Goal: Information Seeking & Learning: Learn about a topic

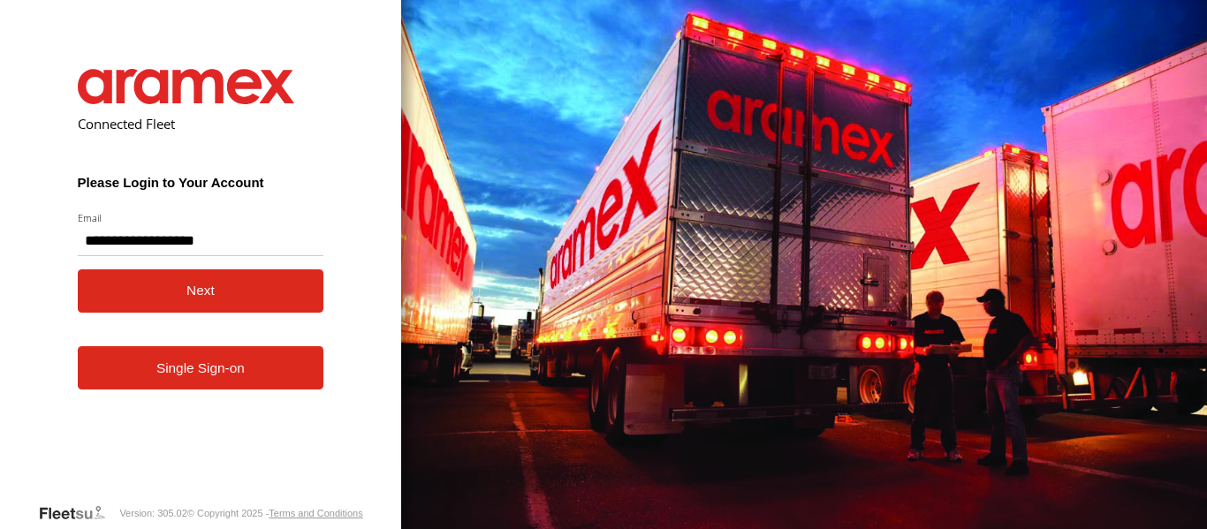
type input "**********"
click at [266, 307] on button "Next" at bounding box center [201, 290] width 246 height 43
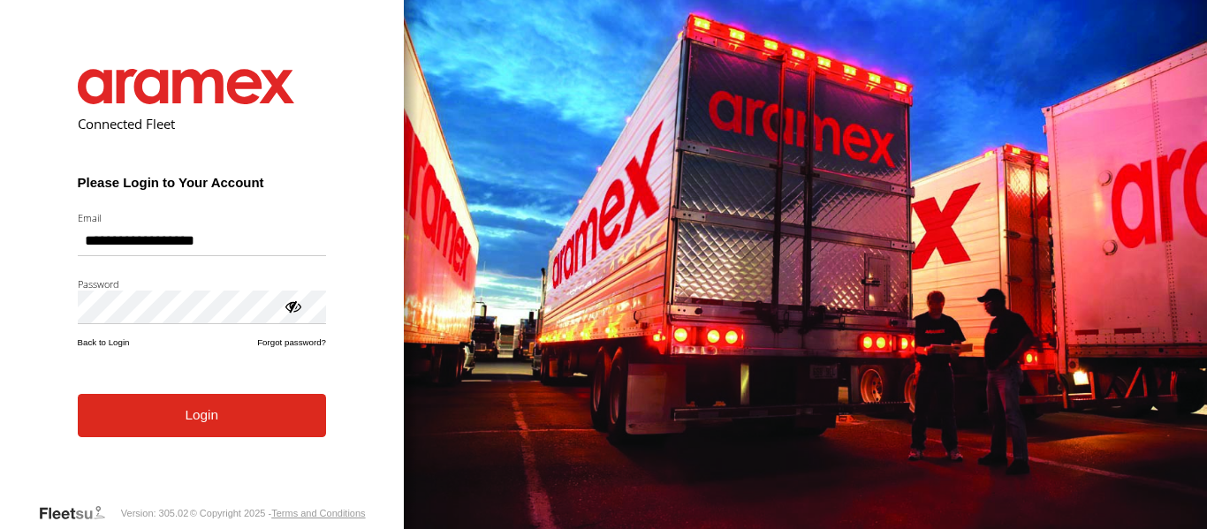
click at [173, 437] on button "Login" at bounding box center [202, 415] width 248 height 43
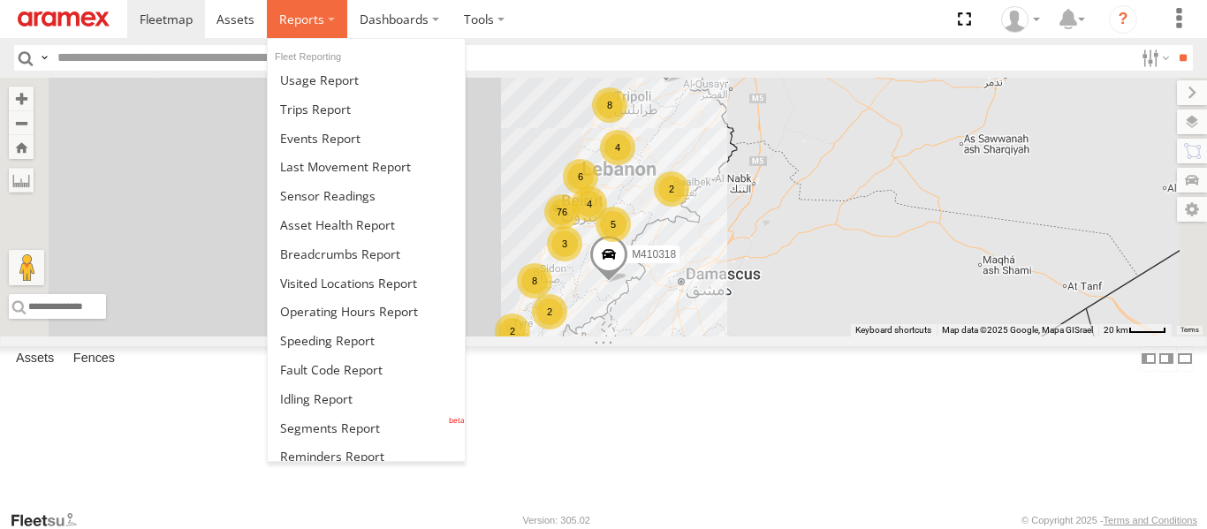
click at [299, 30] on label at bounding box center [307, 19] width 80 height 38
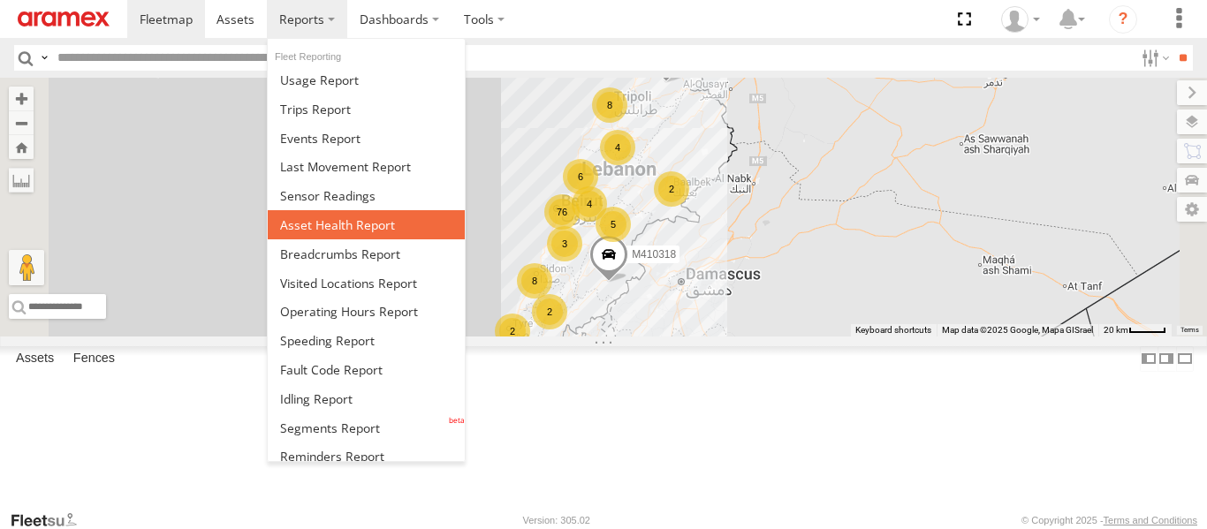
click at [355, 232] on span at bounding box center [337, 224] width 115 height 17
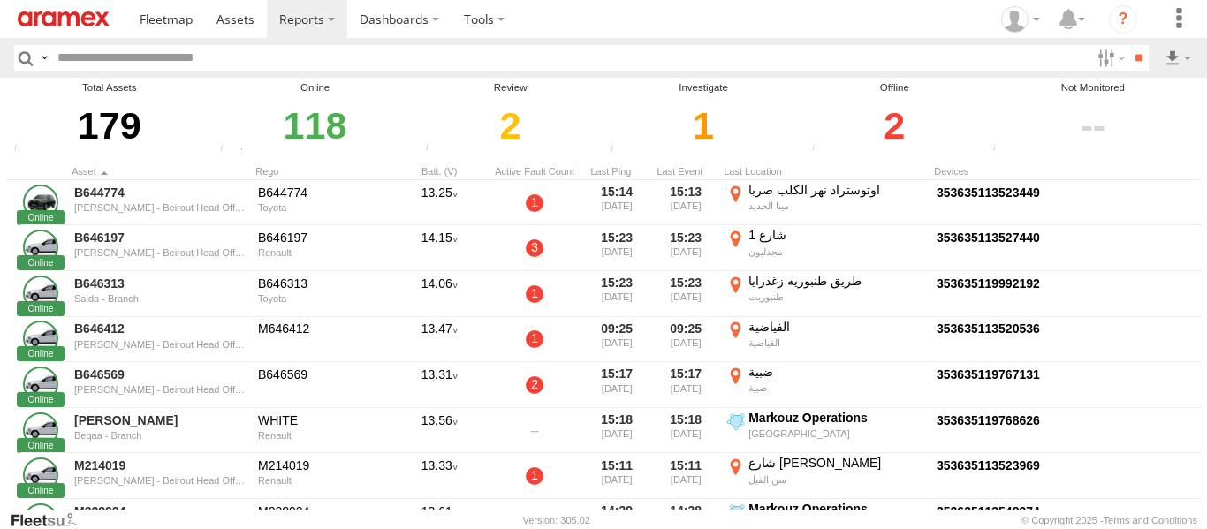
click at [889, 121] on div "2" at bounding box center [894, 125] width 176 height 61
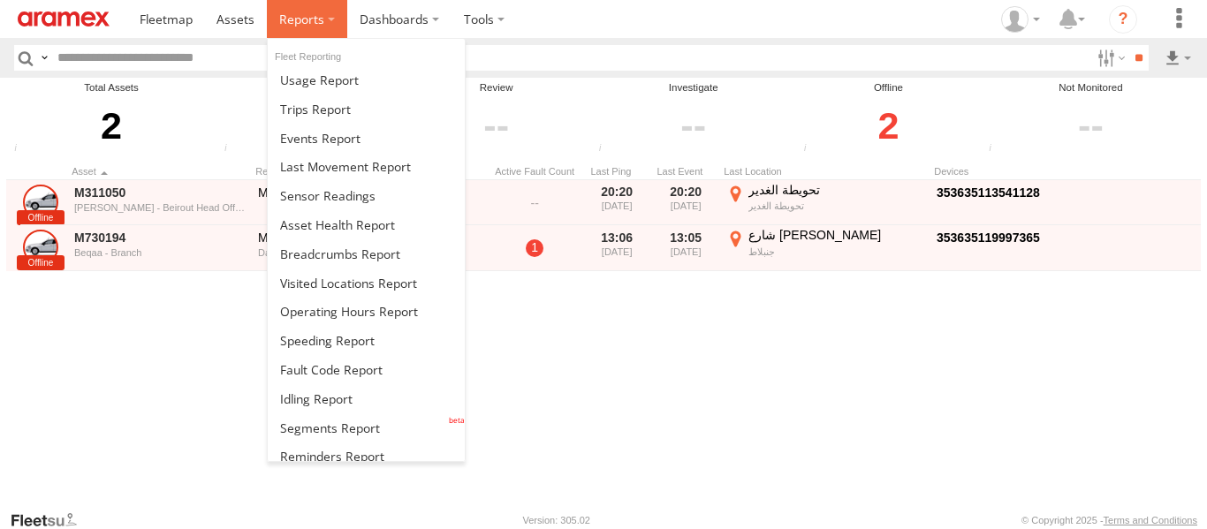
click at [323, 20] on label at bounding box center [307, 19] width 80 height 38
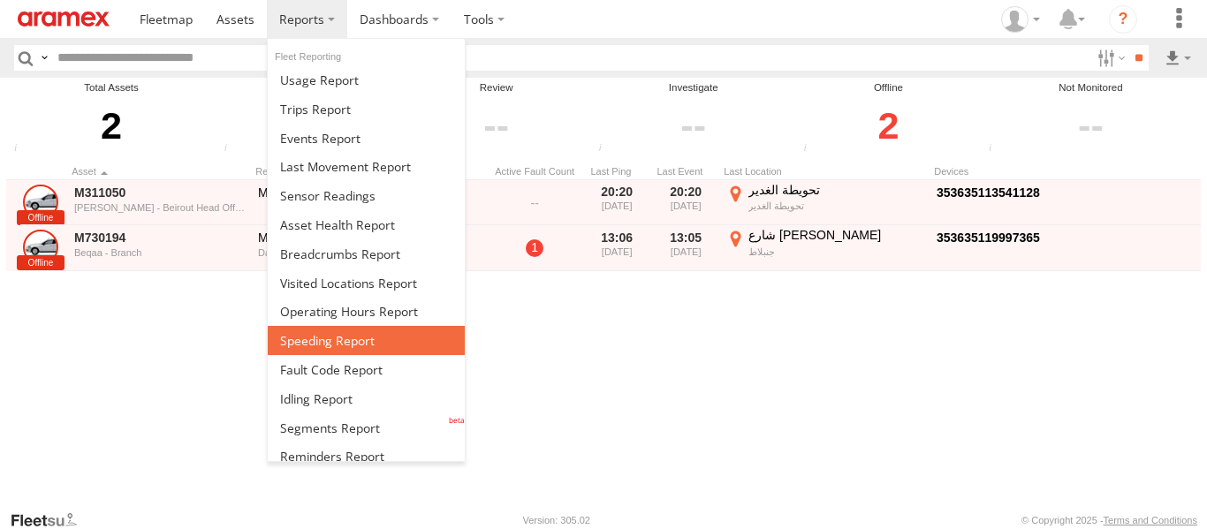
click at [365, 344] on span at bounding box center [327, 340] width 95 height 17
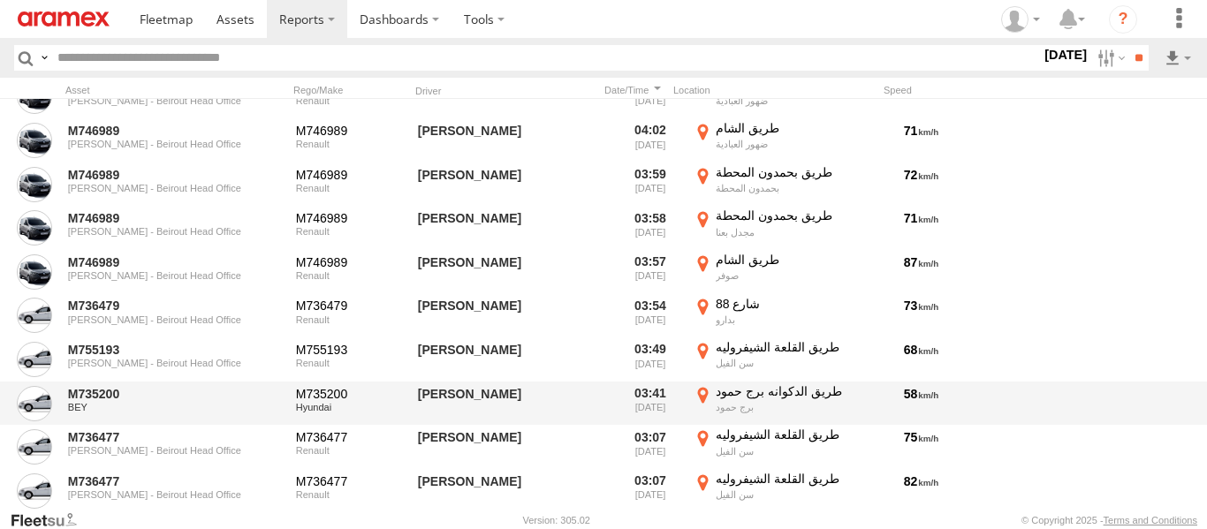
scroll to position [7002, 0]
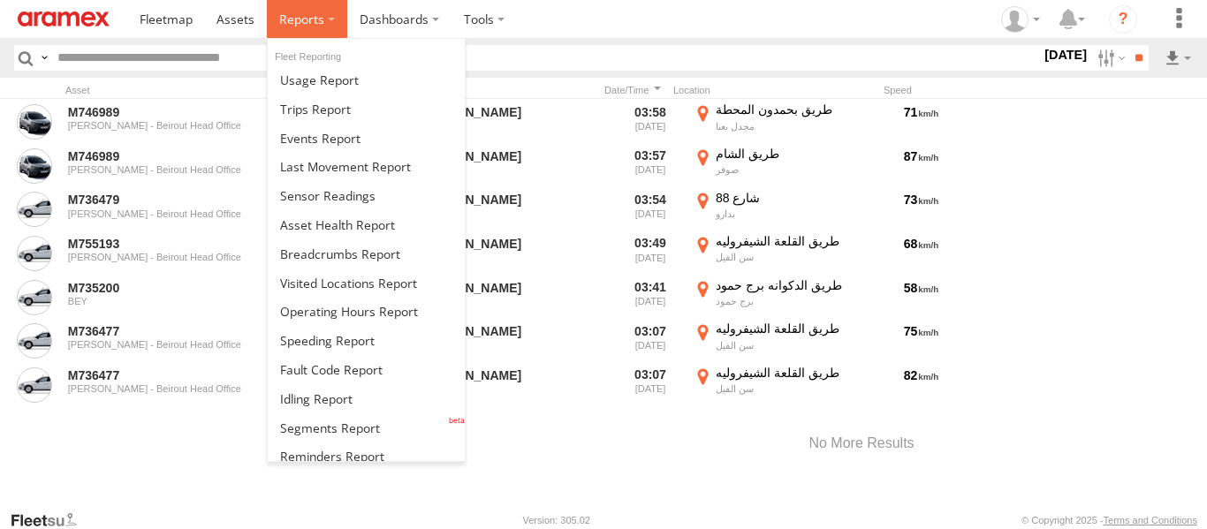
click at [337, 19] on label at bounding box center [307, 19] width 80 height 38
click at [333, 5] on label at bounding box center [307, 19] width 80 height 38
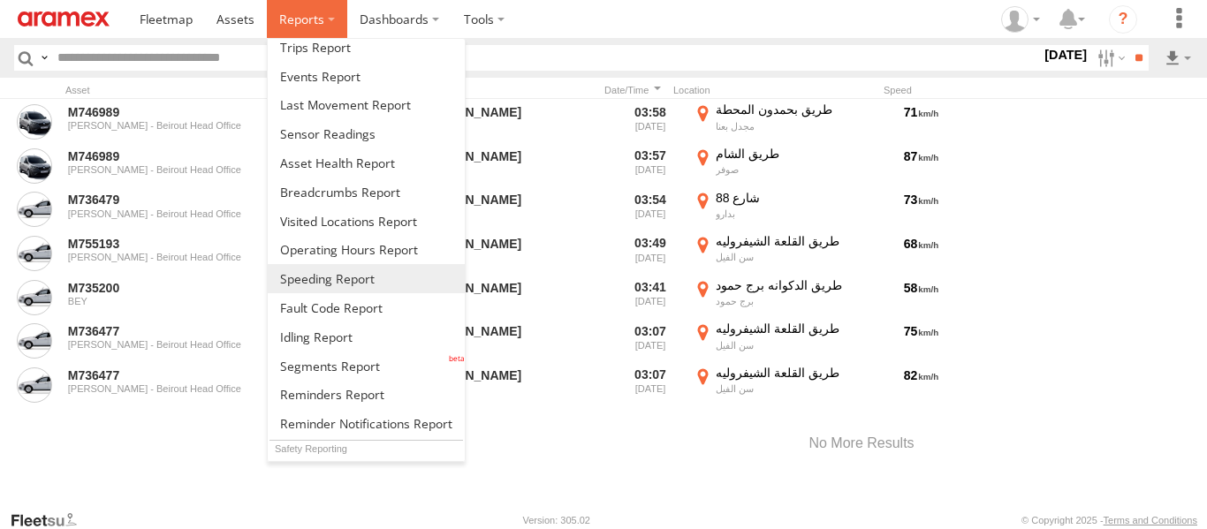
scroll to position [88, 0]
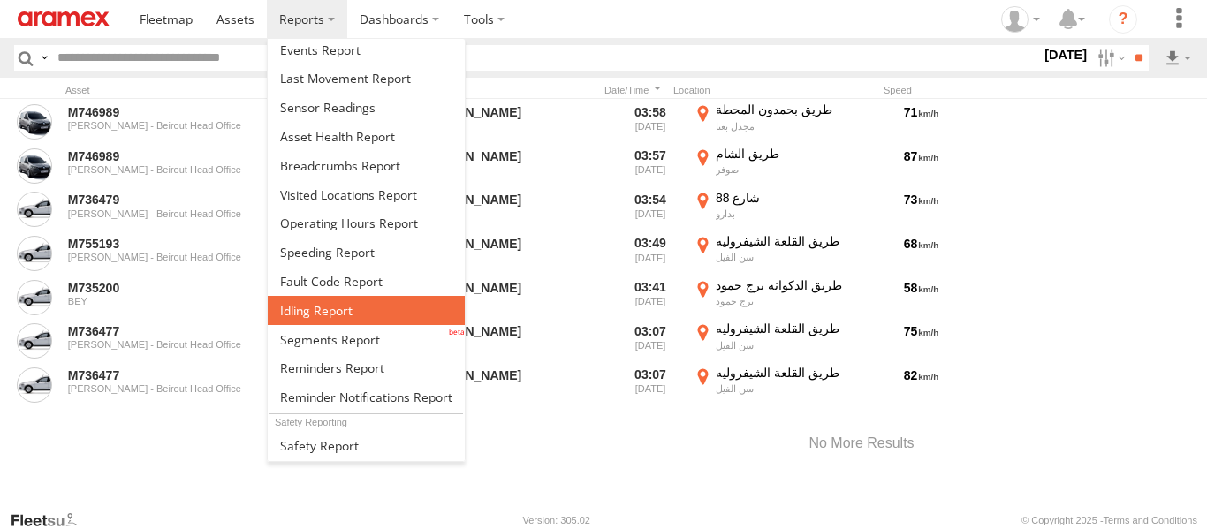
click at [390, 316] on link at bounding box center [366, 310] width 197 height 29
